Goal: Transaction & Acquisition: Download file/media

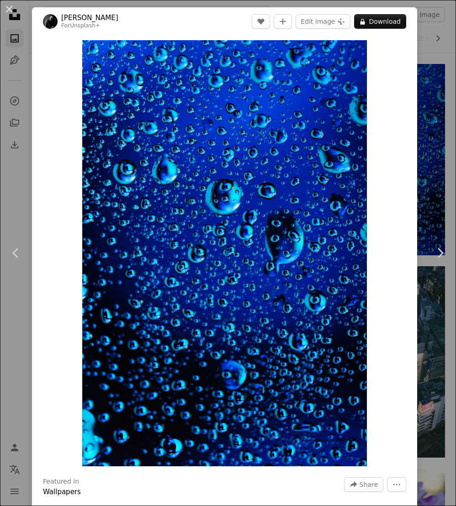
scroll to position [17670, 0]
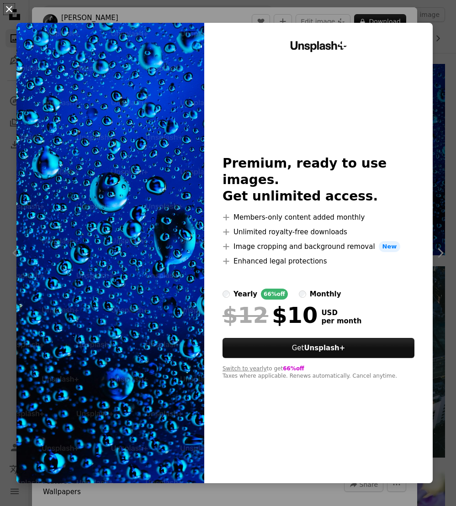
click at [9, 12] on button "An X shape" at bounding box center [9, 9] width 11 height 11
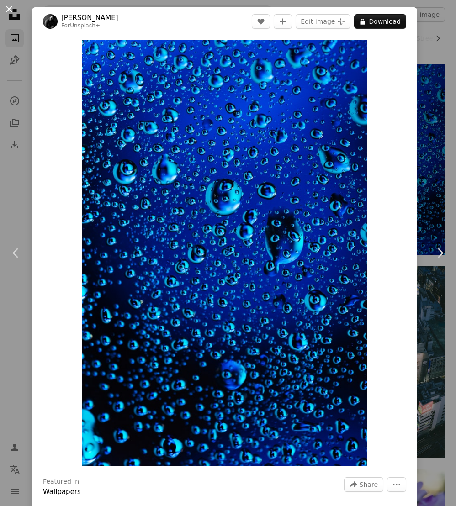
click at [9, 5] on button "An X shape" at bounding box center [9, 9] width 11 height 11
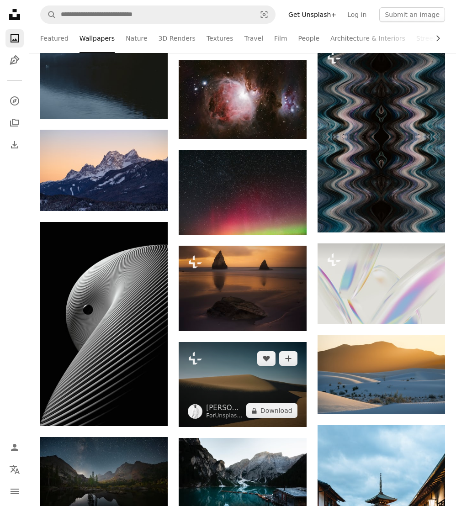
scroll to position [24955, 0]
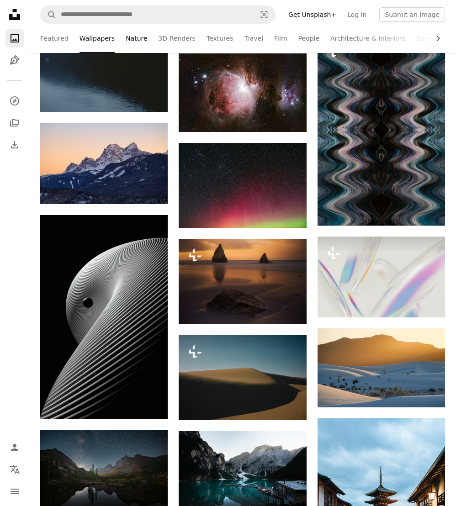
click at [140, 42] on link "Nature" at bounding box center [136, 38] width 21 height 29
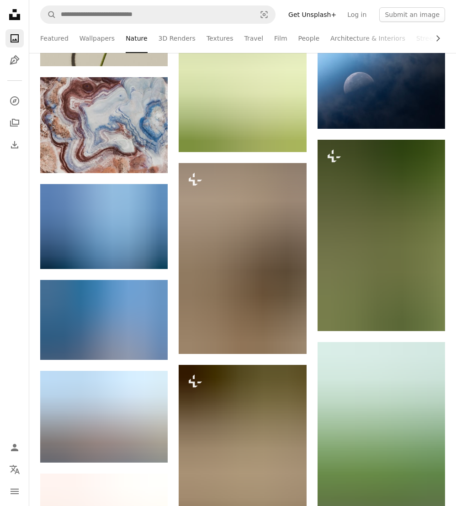
scroll to position [12041, 0]
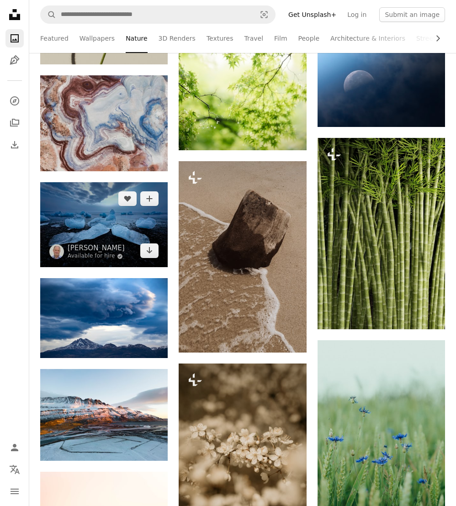
click at [129, 246] on img at bounding box center [103, 224] width 127 height 85
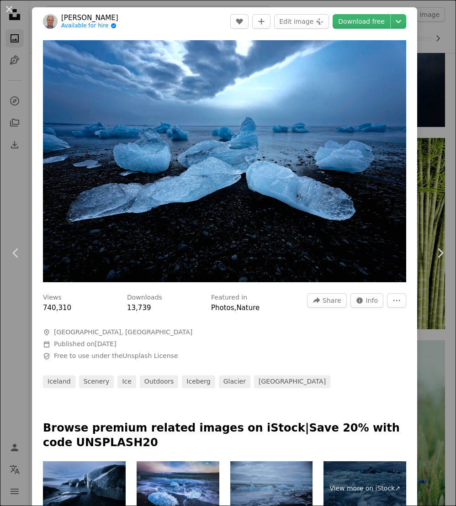
click at [21, 82] on div "An X shape Chevron left Chevron right [PERSON_NAME] Available for hire A checkm…" at bounding box center [228, 253] width 456 height 506
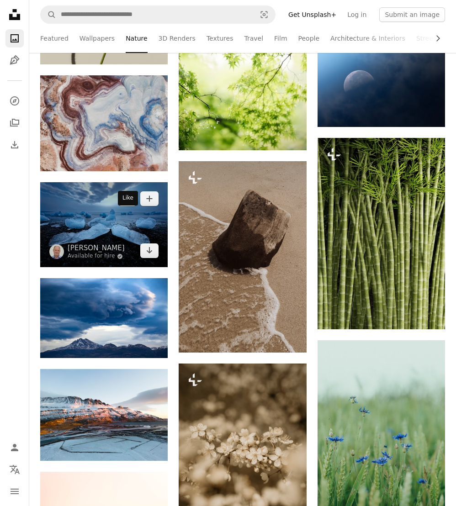
click at [130, 206] on button "A heart" at bounding box center [127, 198] width 18 height 15
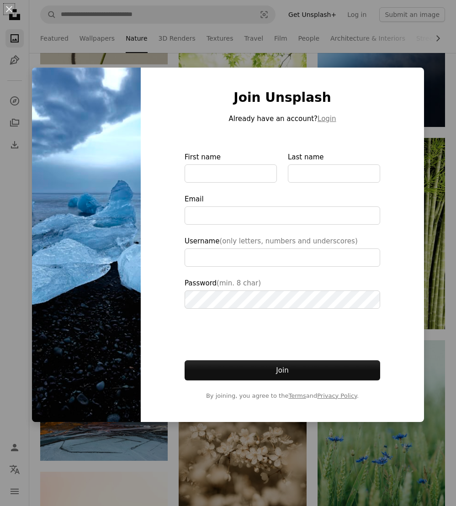
click at [156, 440] on div "An X shape Join Unsplash Already have an account? Login First name Last name Em…" at bounding box center [228, 253] width 456 height 506
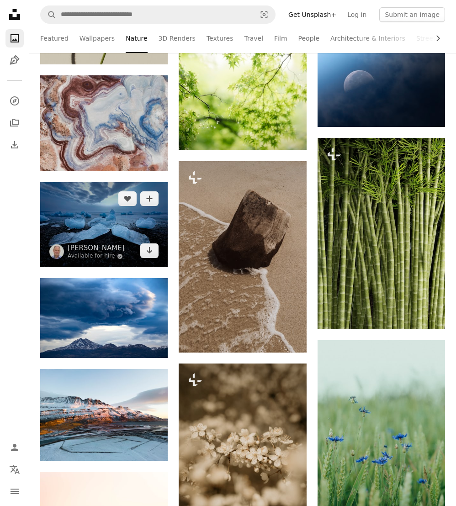
click at [90, 250] on img at bounding box center [103, 224] width 127 height 85
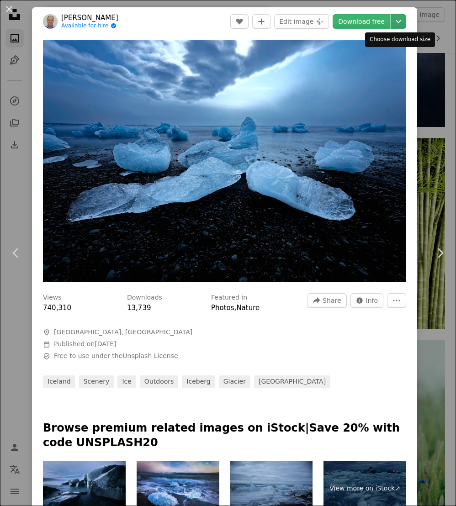
click at [399, 19] on icon "Chevron down" at bounding box center [398, 21] width 15 height 11
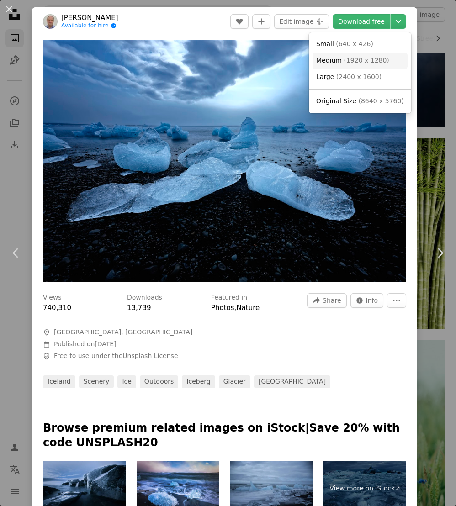
click at [388, 55] on link "Medium ( 1920 x 1280 )" at bounding box center [359, 61] width 95 height 16
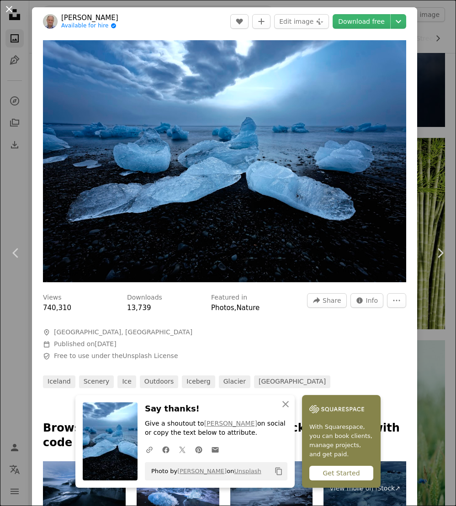
click at [9, 11] on button "An X shape" at bounding box center [9, 9] width 11 height 11
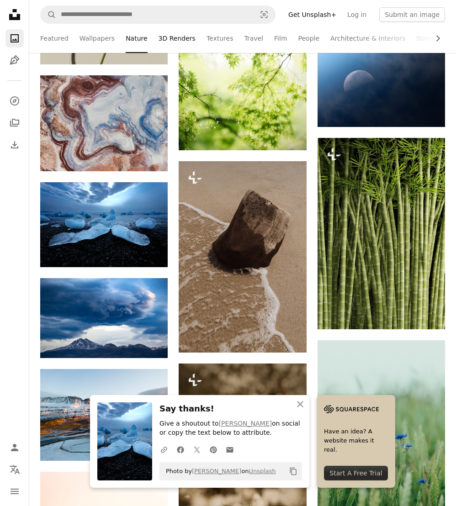
click at [161, 36] on link "3D Renders" at bounding box center [177, 38] width 37 height 29
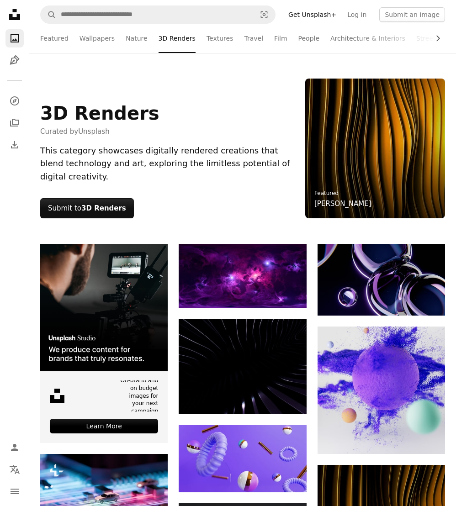
click at [208, 207] on div "3D Renders Curated by Unsplash This category showcases digitally rendered creat…" at bounding box center [167, 149] width 254 height 140
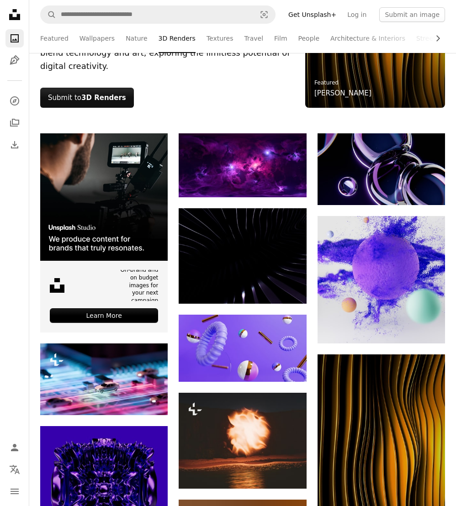
scroll to position [131, 0]
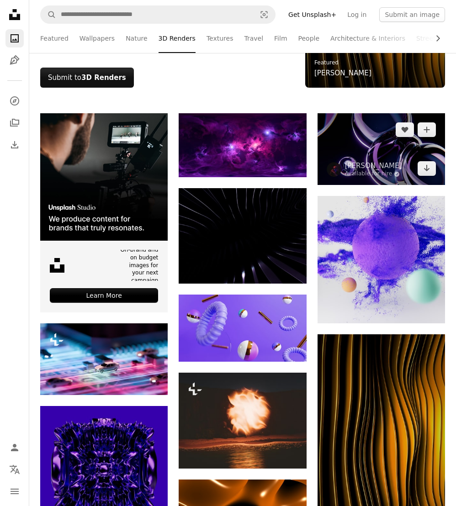
click at [367, 157] on img at bounding box center [381, 149] width 127 height 72
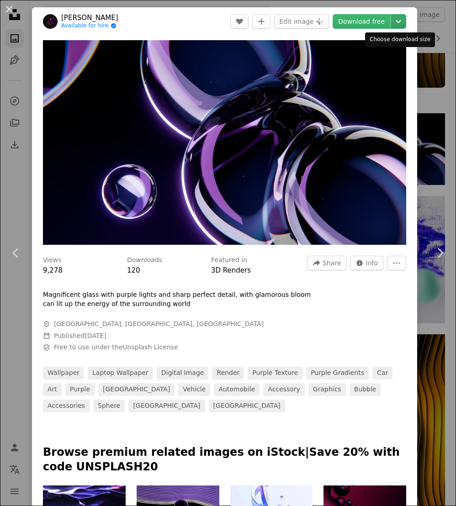
click at [396, 21] on icon "Choose download size" at bounding box center [398, 21] width 5 height 3
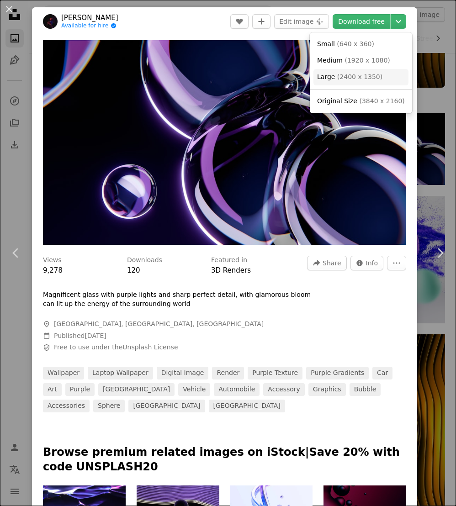
click at [360, 77] on span "( 2400 x 1350 )" at bounding box center [359, 76] width 45 height 7
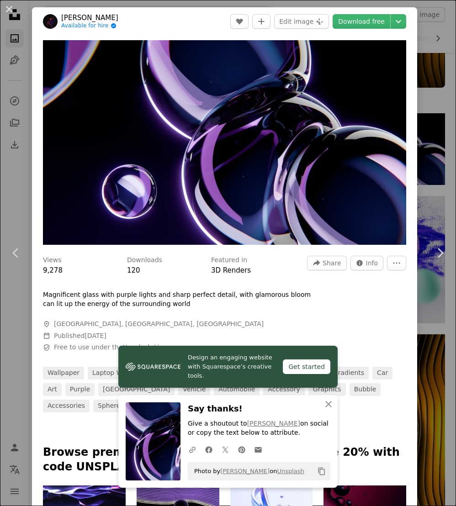
click at [19, 194] on div "An X shape Chevron left Chevron right Design an engaging website with Squarespa…" at bounding box center [228, 253] width 456 height 506
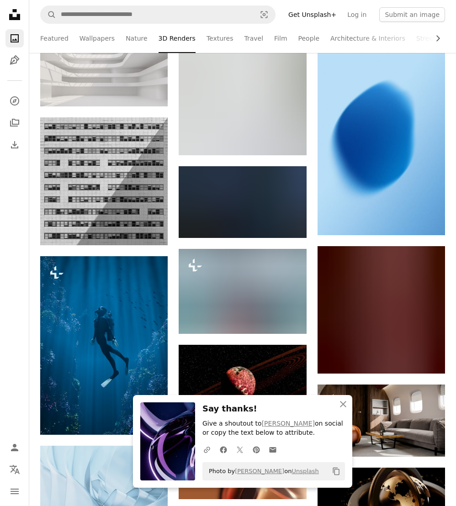
scroll to position [856, 0]
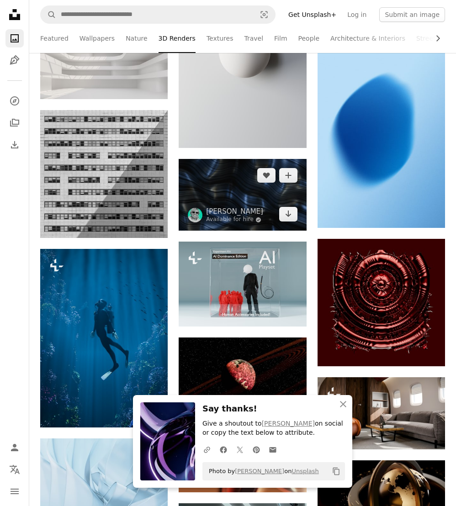
click at [214, 173] on img at bounding box center [242, 195] width 127 height 72
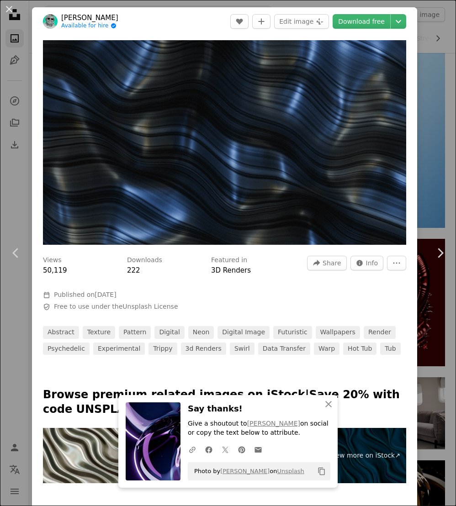
click at [24, 124] on div "An X shape Chevron left Chevron right An X shape Close Say thanks! Give a shout…" at bounding box center [228, 253] width 456 height 506
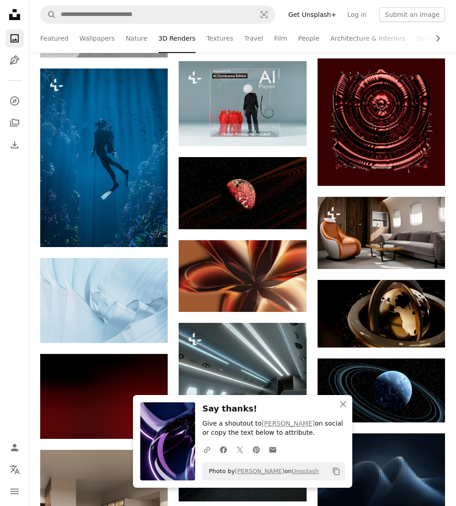
scroll to position [1040, 0]
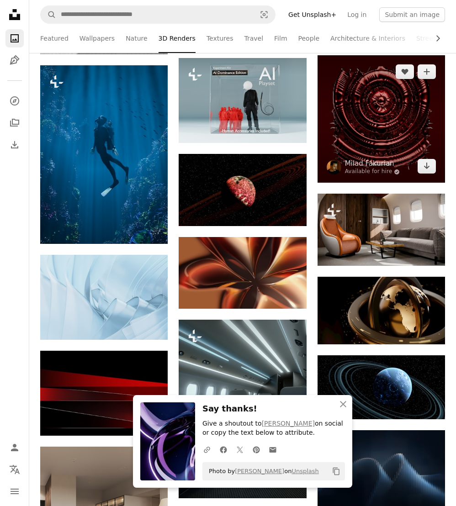
click at [370, 97] on img at bounding box center [381, 118] width 127 height 127
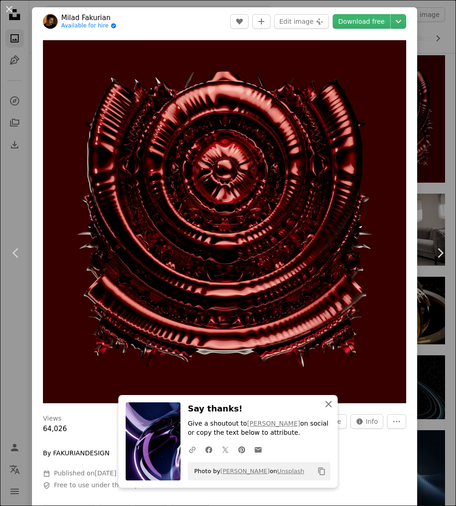
click at [326, 403] on icon "An X shape" at bounding box center [328, 404] width 11 height 11
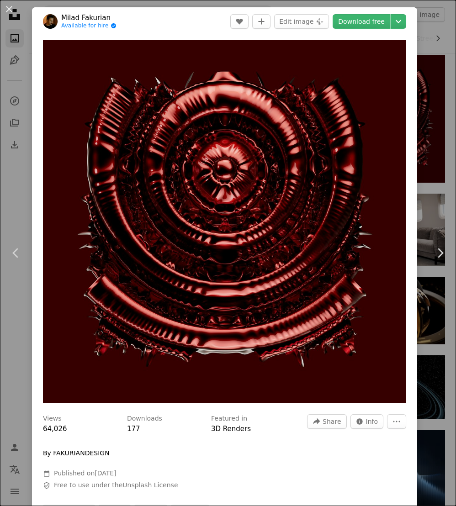
click at [14, 372] on div "An X shape Chevron left Chevron right Milad Fakurian Available for hire A check…" at bounding box center [228, 253] width 456 height 506
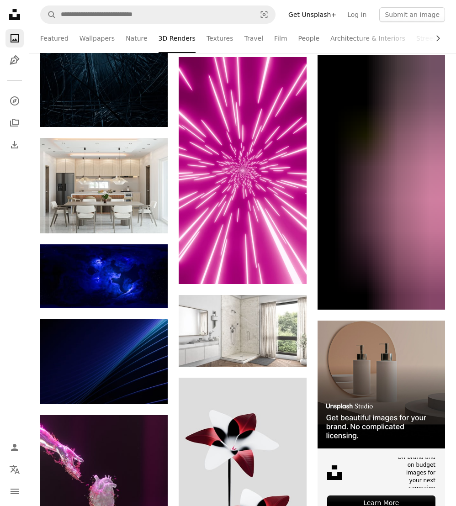
scroll to position [1975, 0]
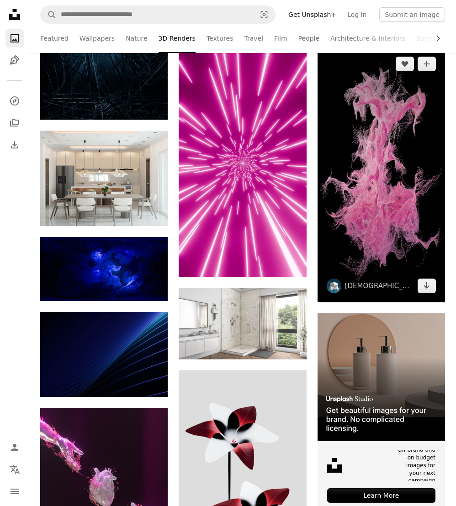
click at [383, 221] on img at bounding box center [381, 175] width 127 height 255
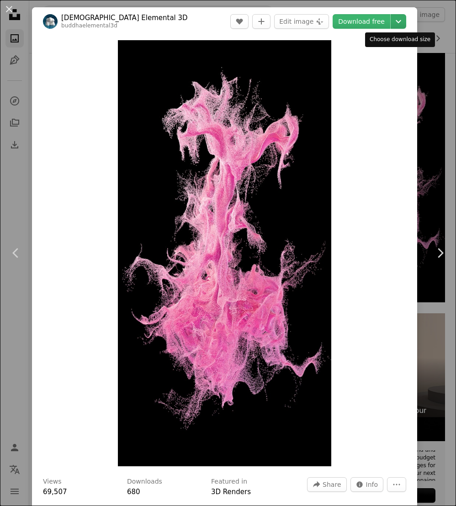
click at [399, 24] on icon "Chevron down" at bounding box center [398, 21] width 15 height 11
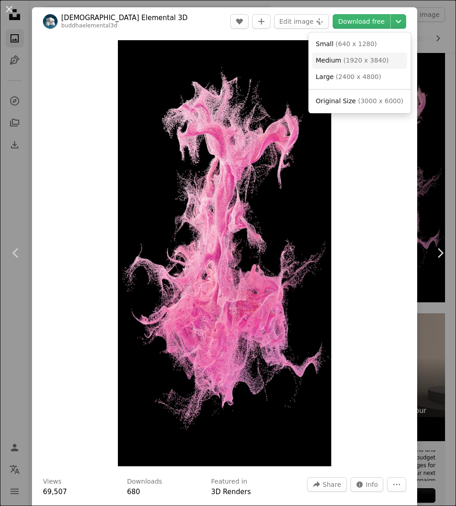
click at [381, 61] on span "( 1920 x 3840 )" at bounding box center [365, 60] width 45 height 7
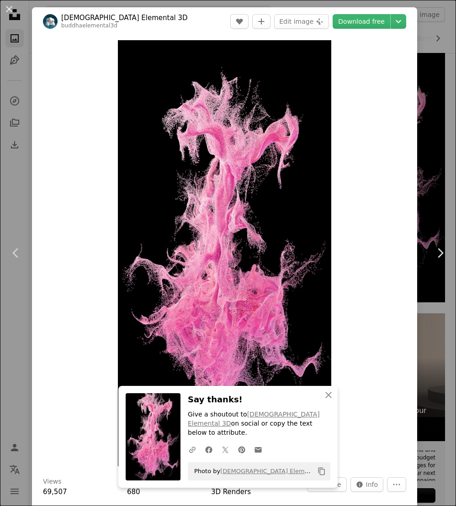
click at [424, 129] on div "An X shape Chevron left Chevron right An X shape Close Say thanks! Give a shout…" at bounding box center [228, 253] width 456 height 506
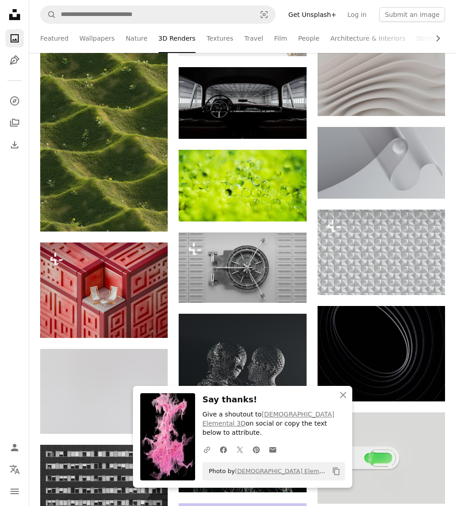
scroll to position [2710, 0]
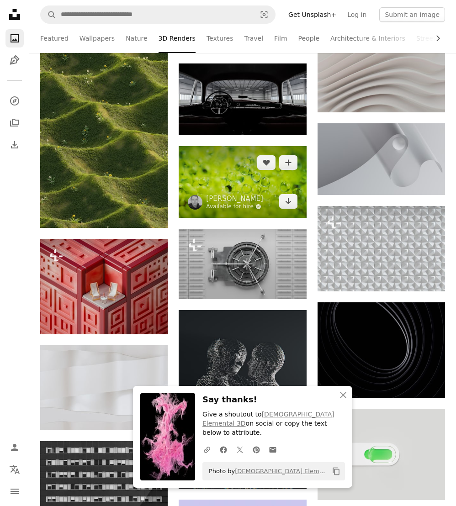
click at [240, 207] on link "Available for hire A checkmark inside of a circle" at bounding box center [234, 206] width 57 height 7
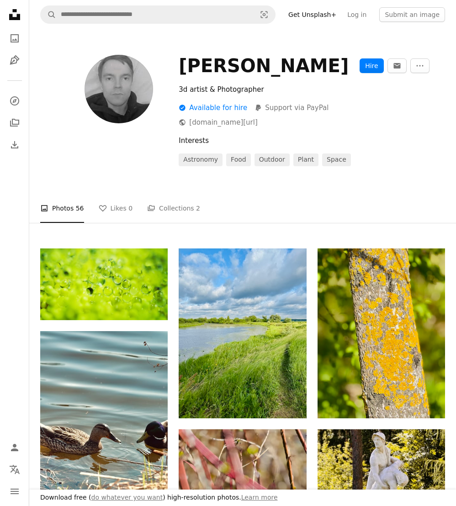
scroll to position [1, 0]
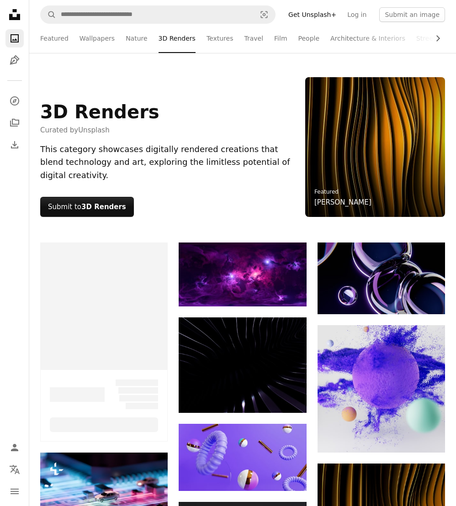
scroll to position [2710, 0]
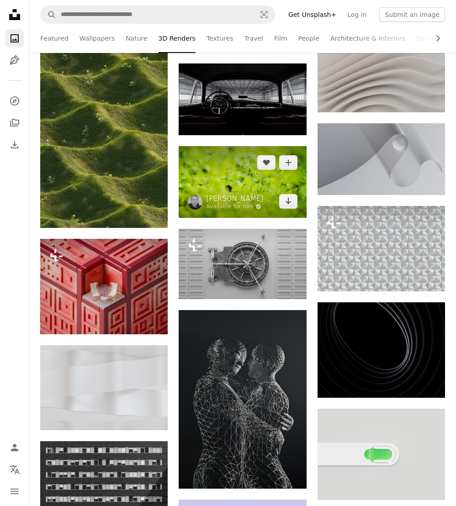
click at [227, 170] on img at bounding box center [242, 182] width 127 height 72
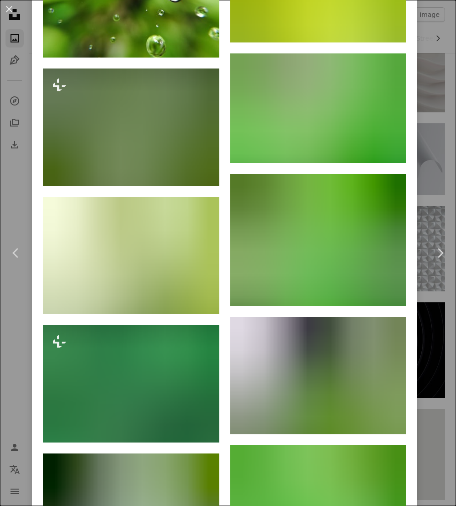
scroll to position [873, 0]
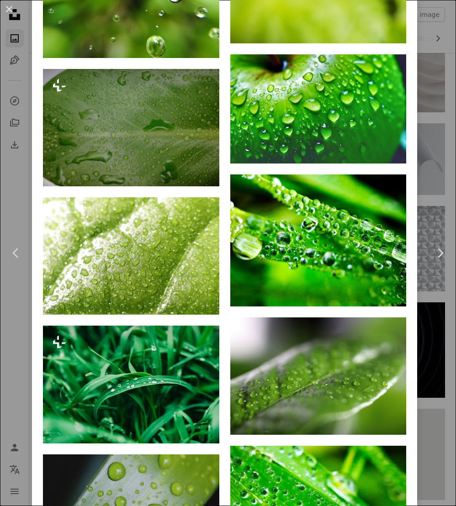
click at [431, 174] on div "An X shape Chevron left Chevron right [PERSON_NAME] Available for hire A checkm…" at bounding box center [228, 253] width 456 height 506
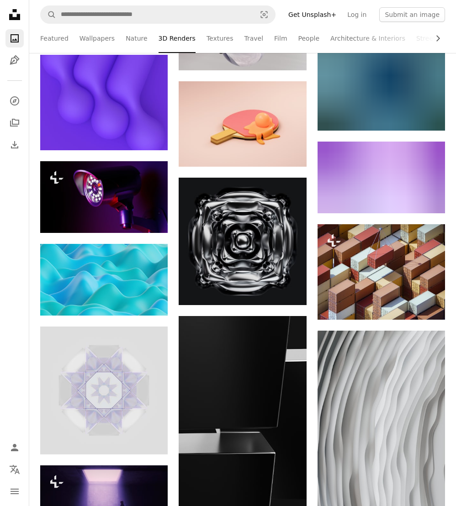
scroll to position [6874, 0]
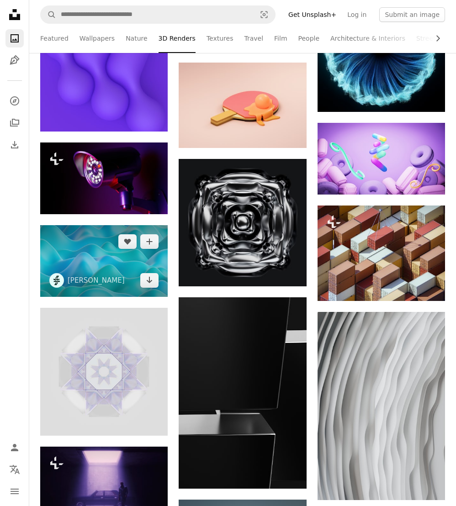
click at [117, 274] on img at bounding box center [103, 261] width 127 height 72
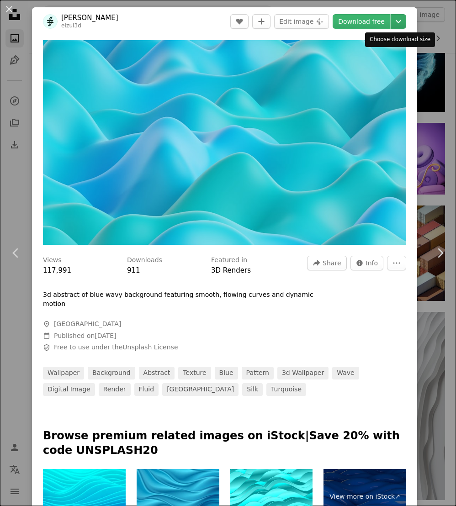
click at [396, 17] on icon "Chevron down" at bounding box center [398, 21] width 15 height 11
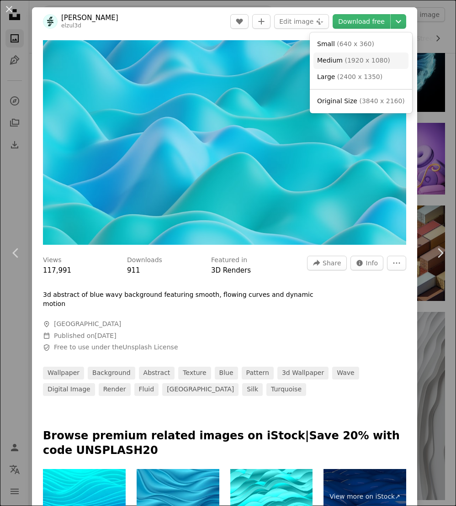
click at [376, 64] on span "( 1920 x 1080 )" at bounding box center [366, 60] width 45 height 7
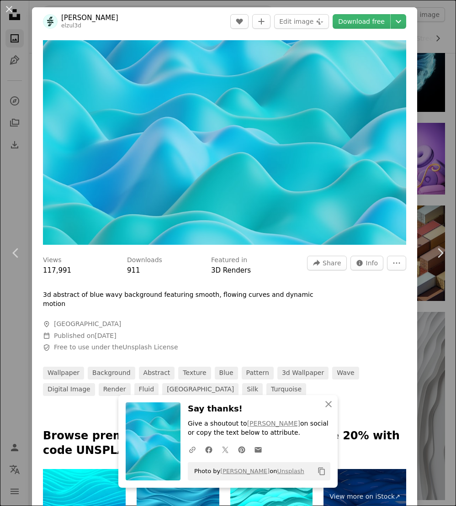
click at [434, 143] on div "An X shape Chevron left Chevron right An X shape Close Say thanks! Give a shout…" at bounding box center [228, 253] width 456 height 506
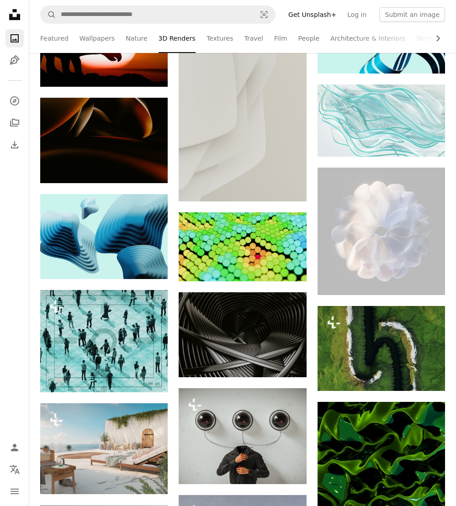
scroll to position [7688, 0]
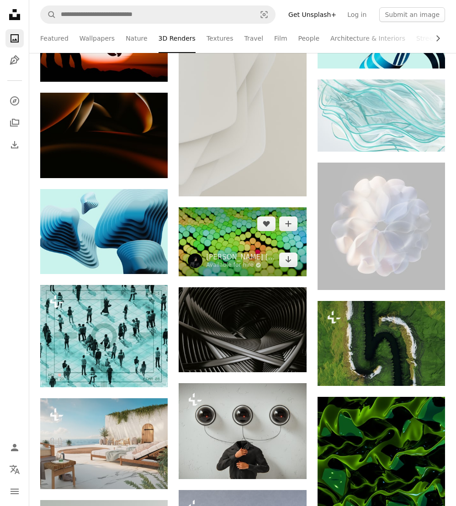
click at [238, 247] on img at bounding box center [242, 241] width 127 height 69
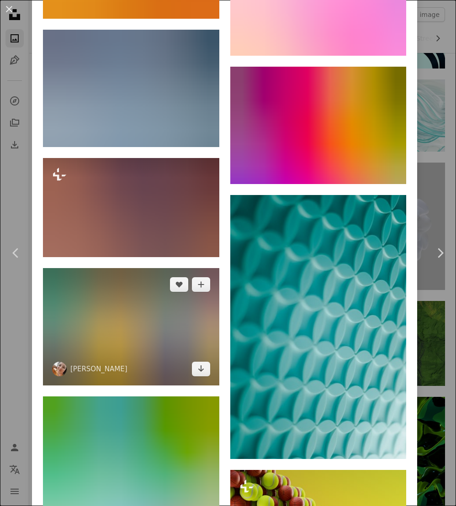
scroll to position [1757, 0]
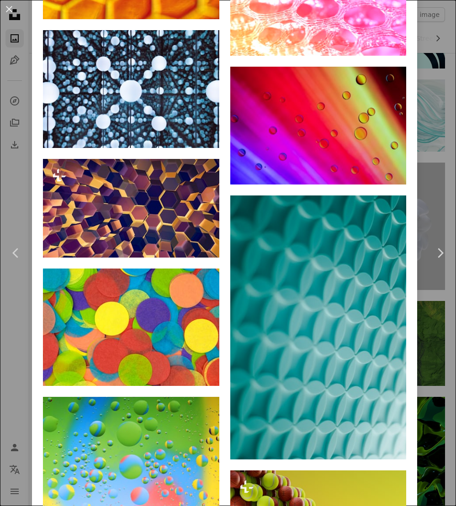
click at [8, 350] on div "An X shape Chevron left Chevron right [PERSON_NAME] [PERSON_NAME] [PERSON_NAME]…" at bounding box center [228, 253] width 456 height 506
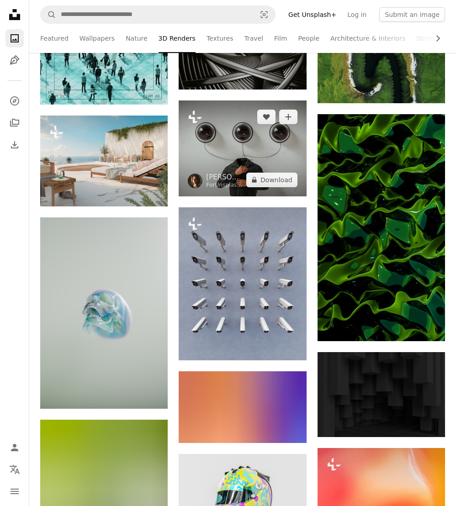
scroll to position [7974, 0]
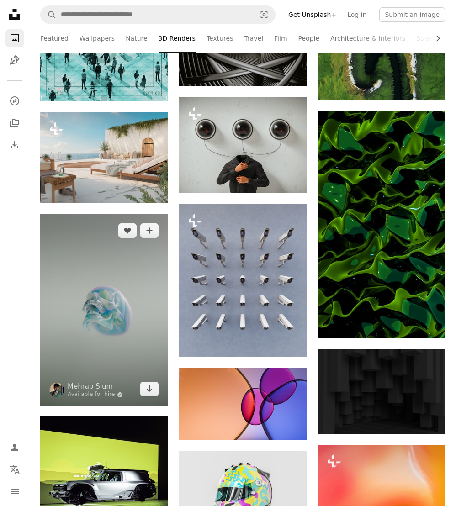
click at [125, 350] on img at bounding box center [103, 309] width 127 height 191
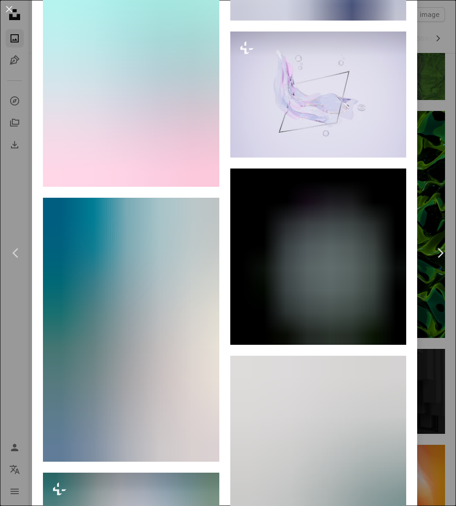
scroll to position [2355, 0]
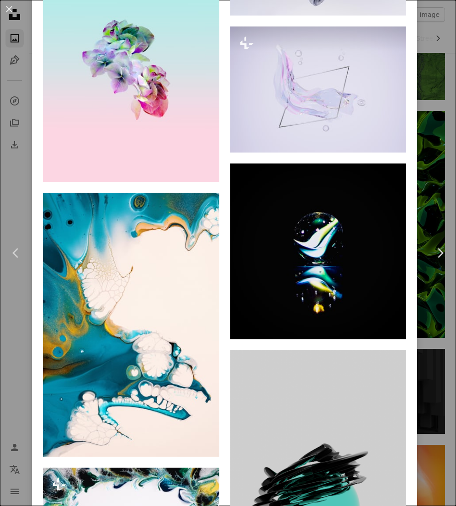
click at [20, 355] on div "An X shape Chevron left Chevron right [PERSON_NAME] Available for hire A checkm…" at bounding box center [228, 253] width 456 height 506
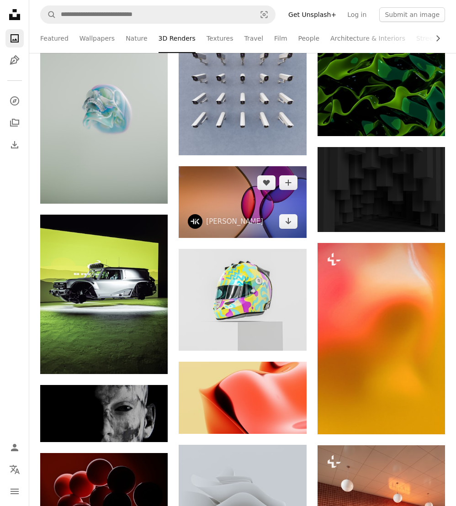
scroll to position [8218, 0]
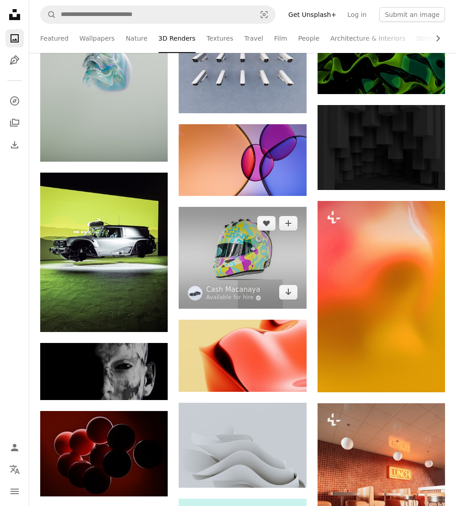
click at [234, 259] on img at bounding box center [242, 258] width 127 height 102
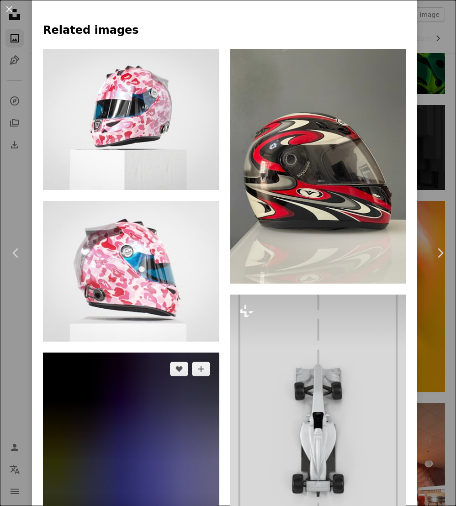
scroll to position [829, 0]
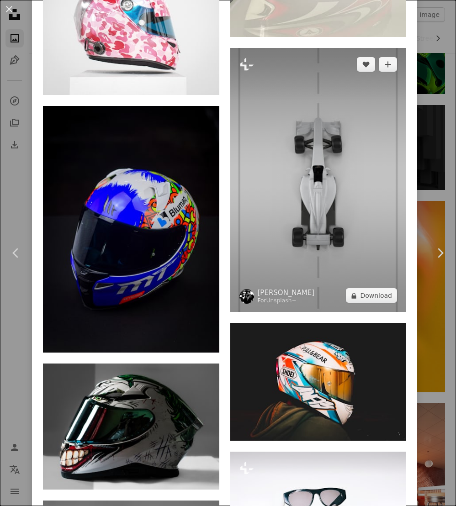
click at [341, 248] on img at bounding box center [318, 180] width 176 height 264
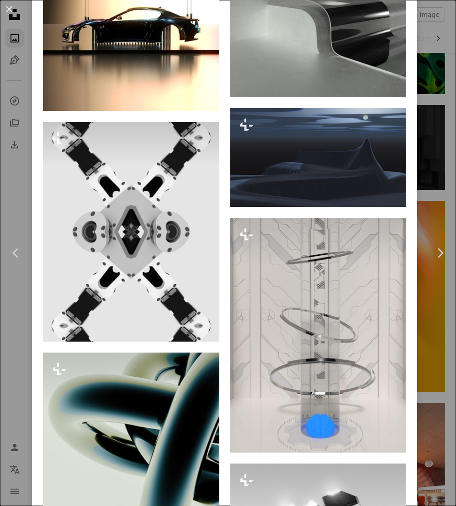
scroll to position [2574, 0]
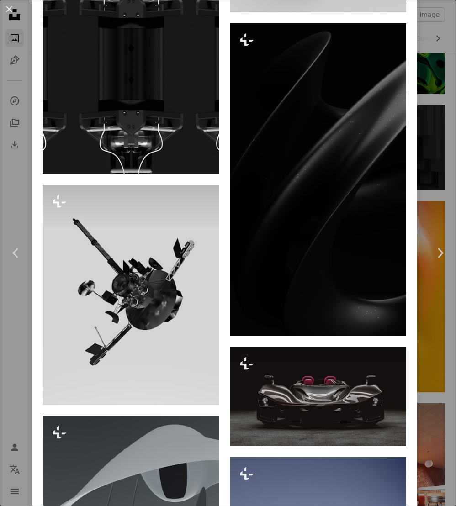
click at [14, 316] on div "An X shape Chevron left Chevron right [PERSON_NAME] For Unsplash+ A heart A plu…" at bounding box center [228, 253] width 456 height 506
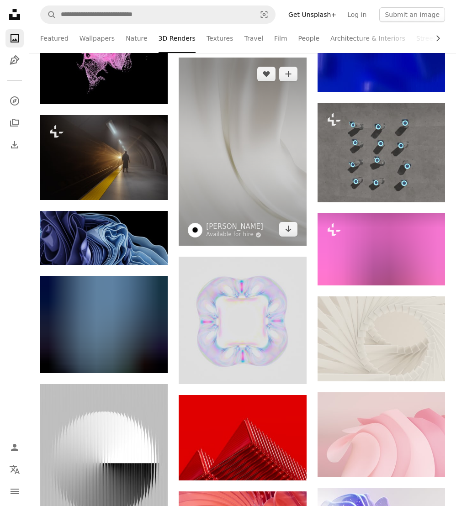
scroll to position [9396, 0]
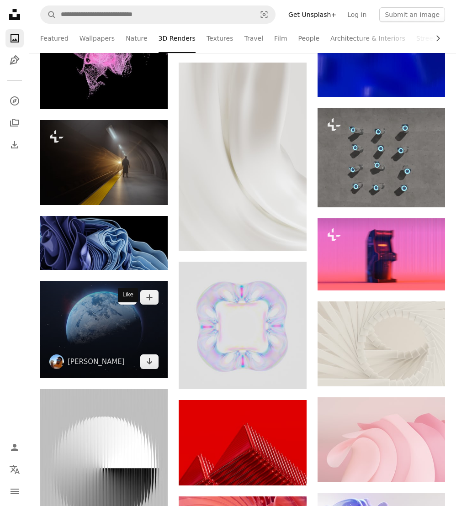
click at [119, 305] on button "A heart" at bounding box center [127, 297] width 18 height 15
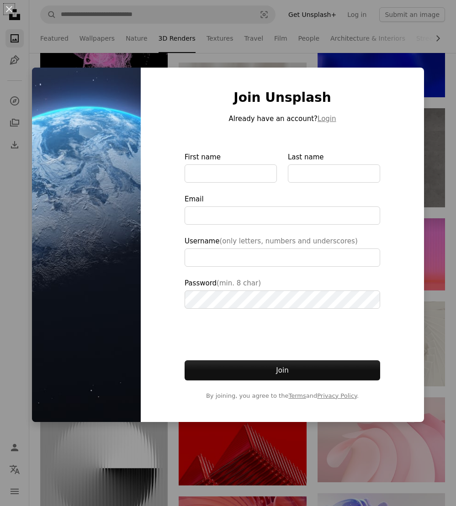
click at [115, 462] on div "An X shape Join Unsplash Already have an account? Login First name Last name Em…" at bounding box center [228, 253] width 456 height 506
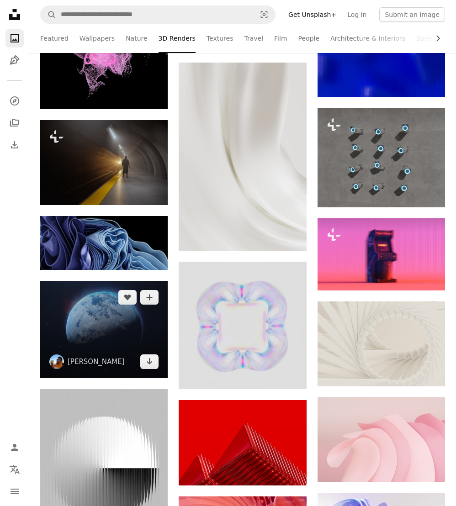
click at [75, 355] on img at bounding box center [103, 329] width 127 height 97
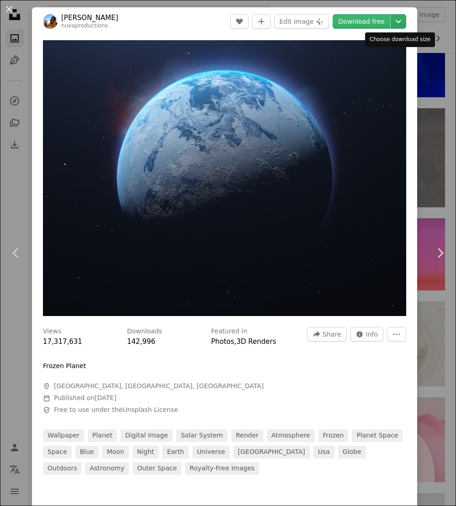
click at [402, 15] on button "Chevron down" at bounding box center [399, 21] width 16 height 15
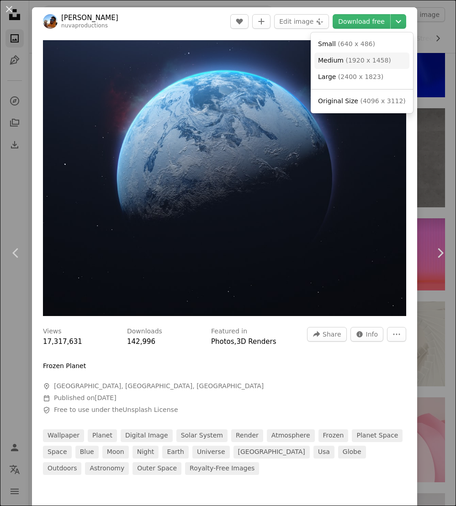
click at [384, 63] on span "( 1920 x 1458 )" at bounding box center [367, 60] width 45 height 7
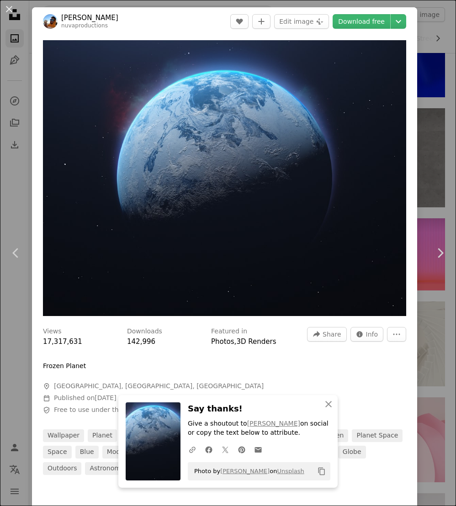
click at [424, 136] on div "An X shape Chevron left Chevron right An X shape Close Say thanks! Give a shout…" at bounding box center [228, 253] width 456 height 506
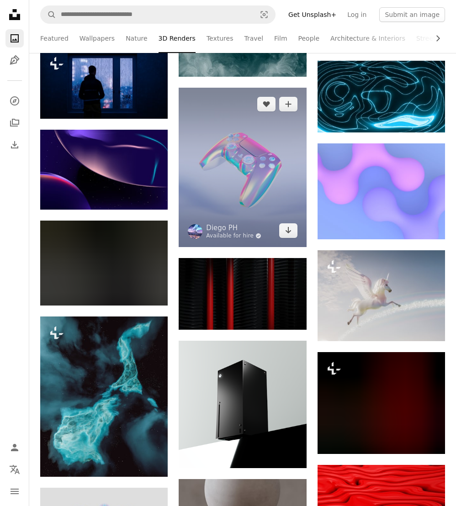
scroll to position [11025, 0]
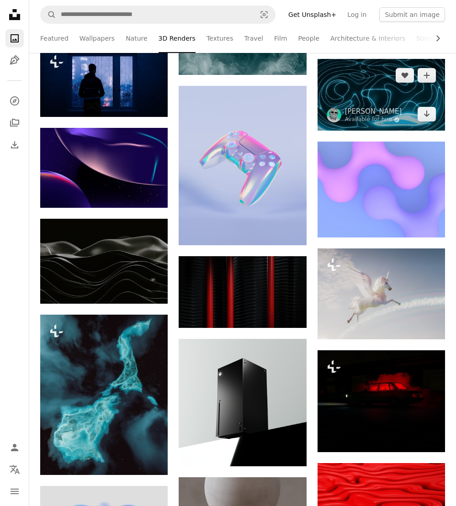
click at [382, 115] on img at bounding box center [381, 95] width 127 height 72
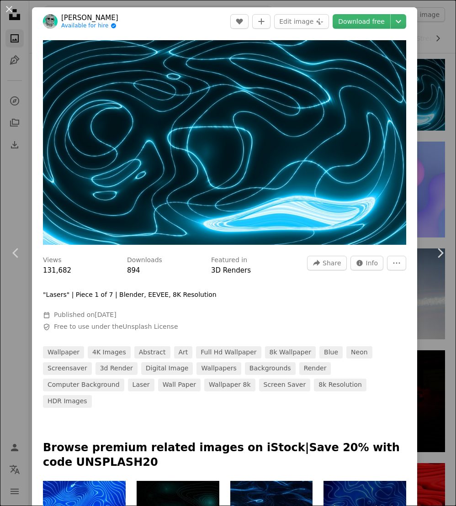
click at [430, 75] on div "An X shape Chevron left Chevron right [PERSON_NAME] Available for hire A checkm…" at bounding box center [228, 253] width 456 height 506
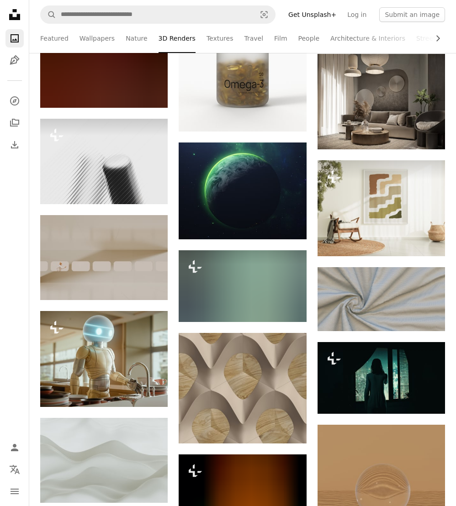
scroll to position [11687, 0]
